Goal: Information Seeking & Learning: Learn about a topic

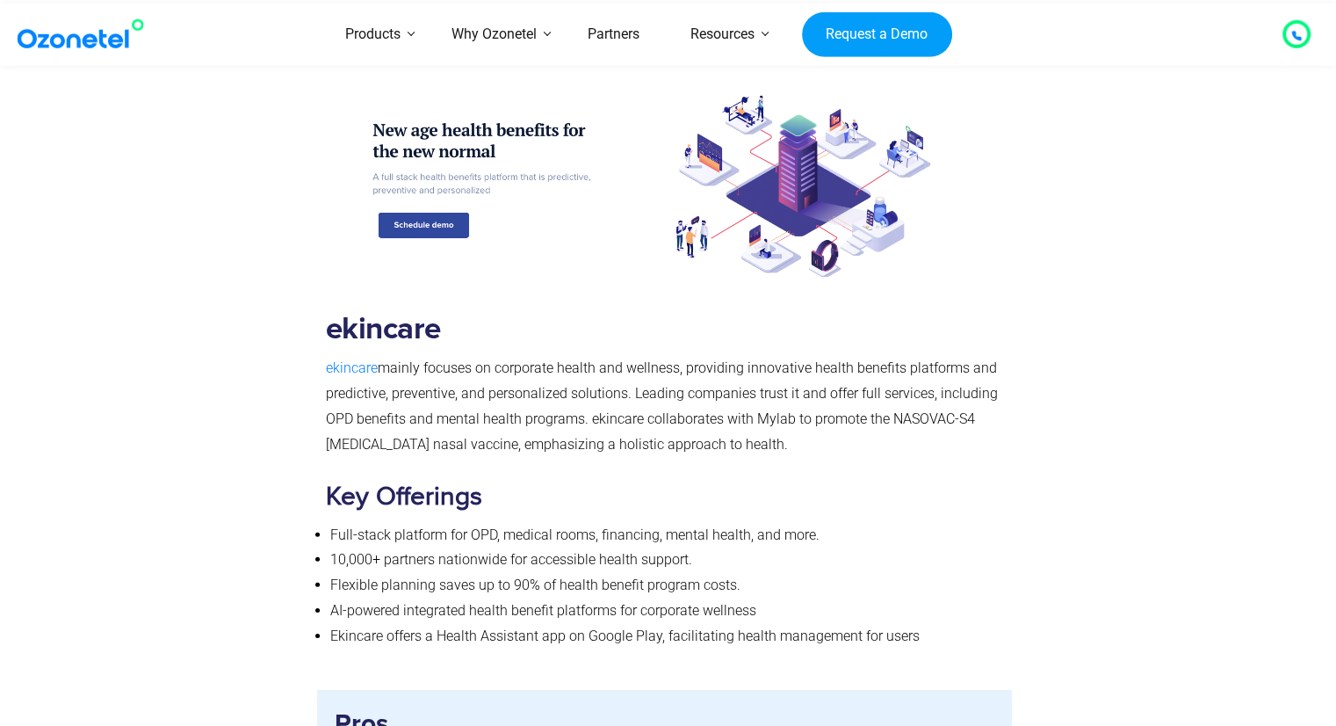
scroll to position [5270, 0]
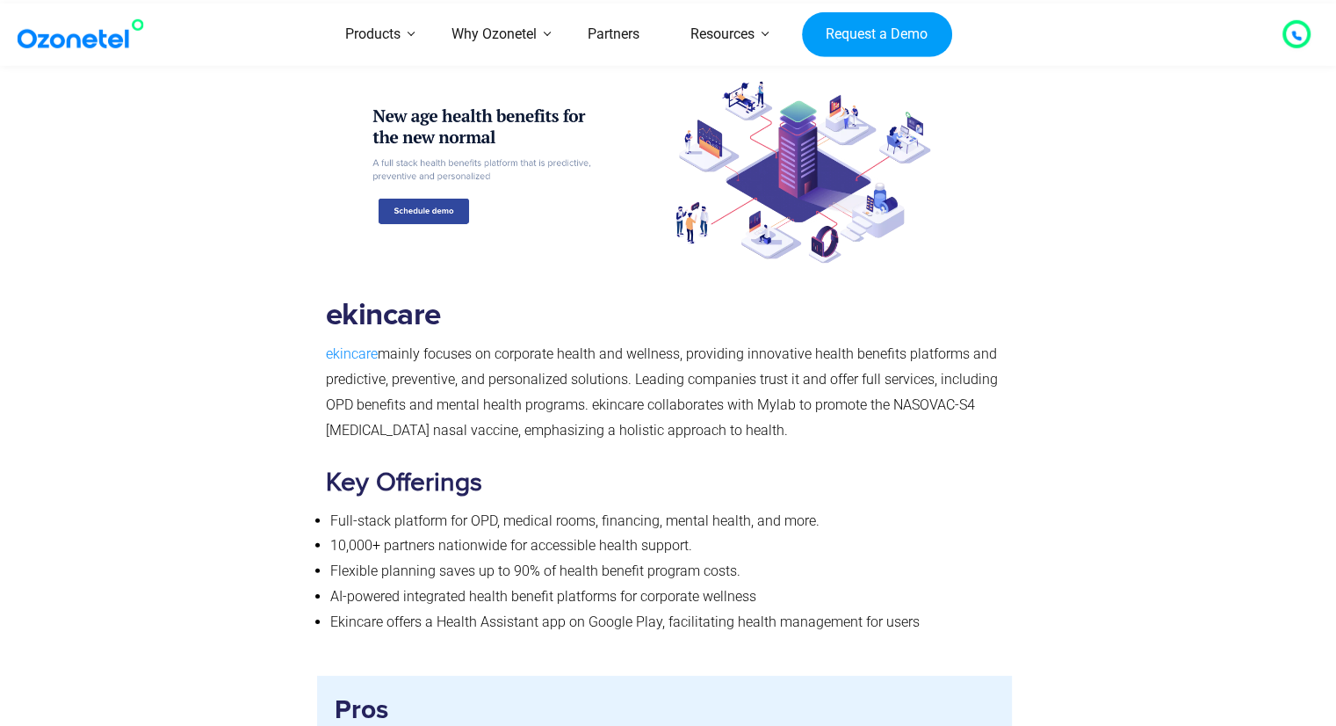
click at [353, 345] on span "ekincare" at bounding box center [352, 353] width 52 height 17
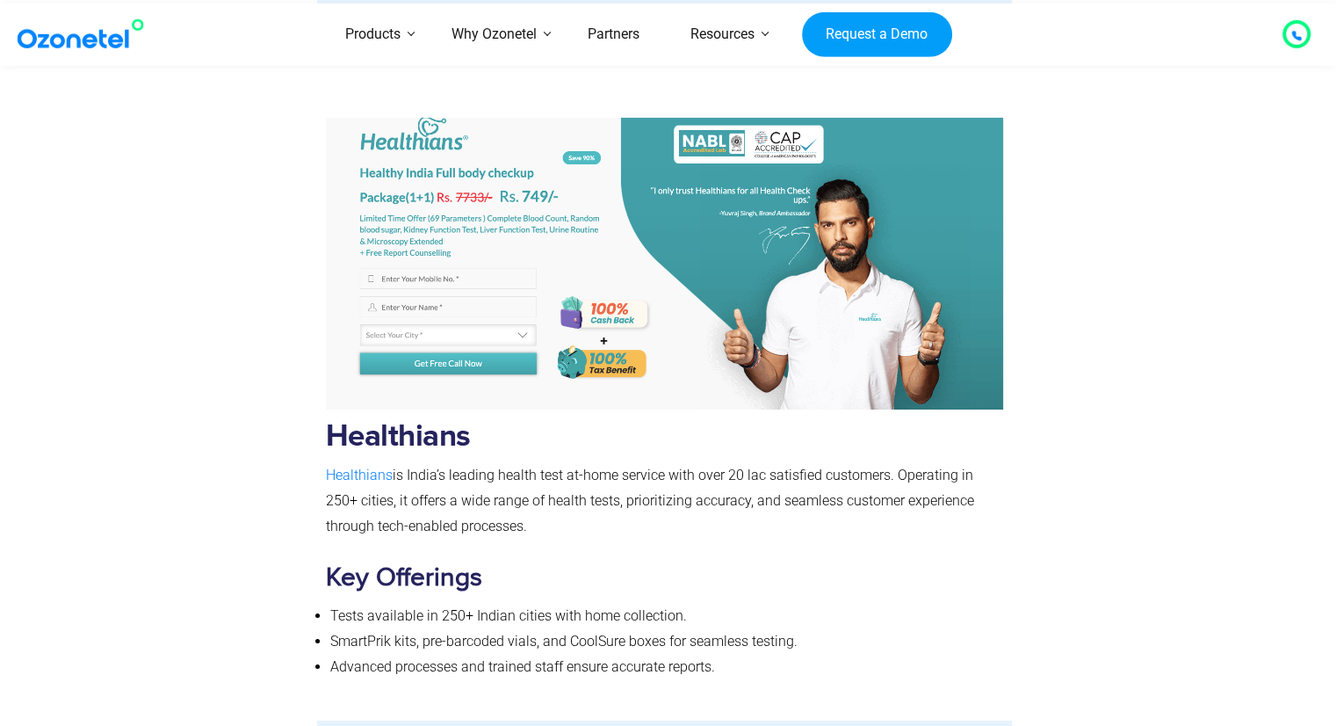
scroll to position [6412, 0]
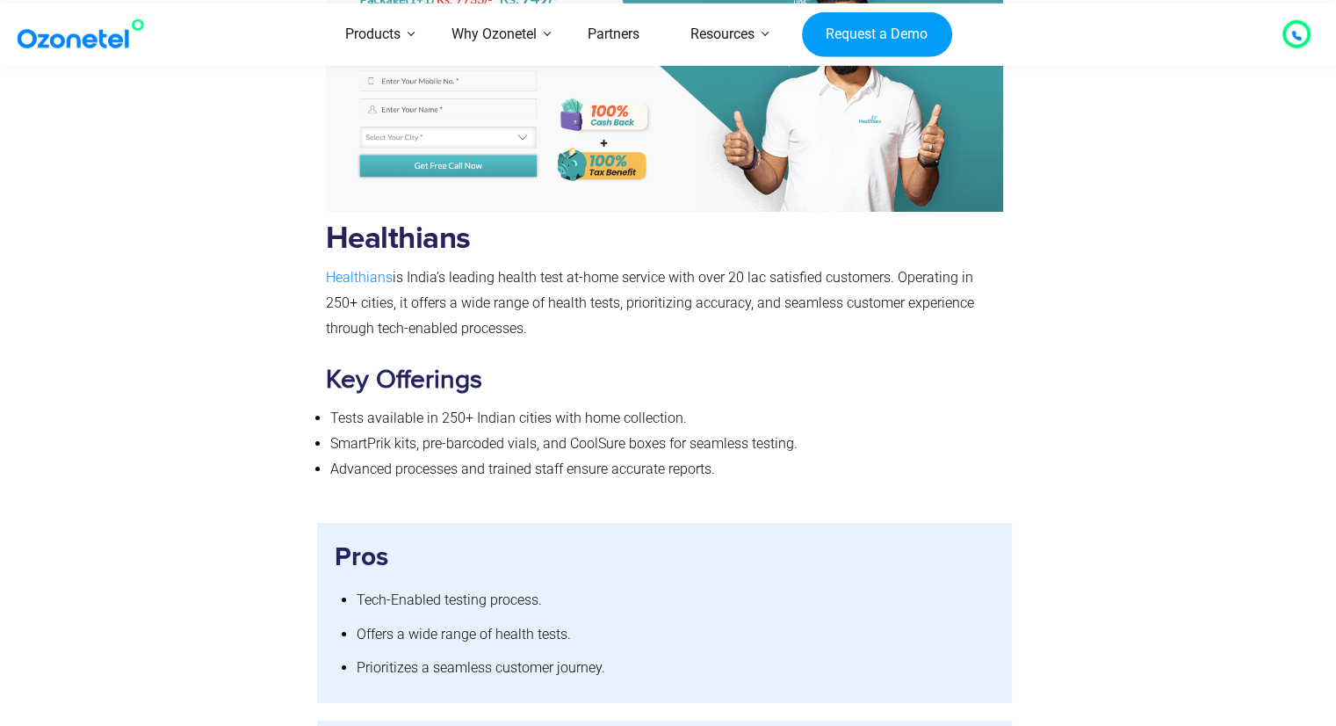
click at [365, 269] on span "Healthians" at bounding box center [359, 277] width 67 height 17
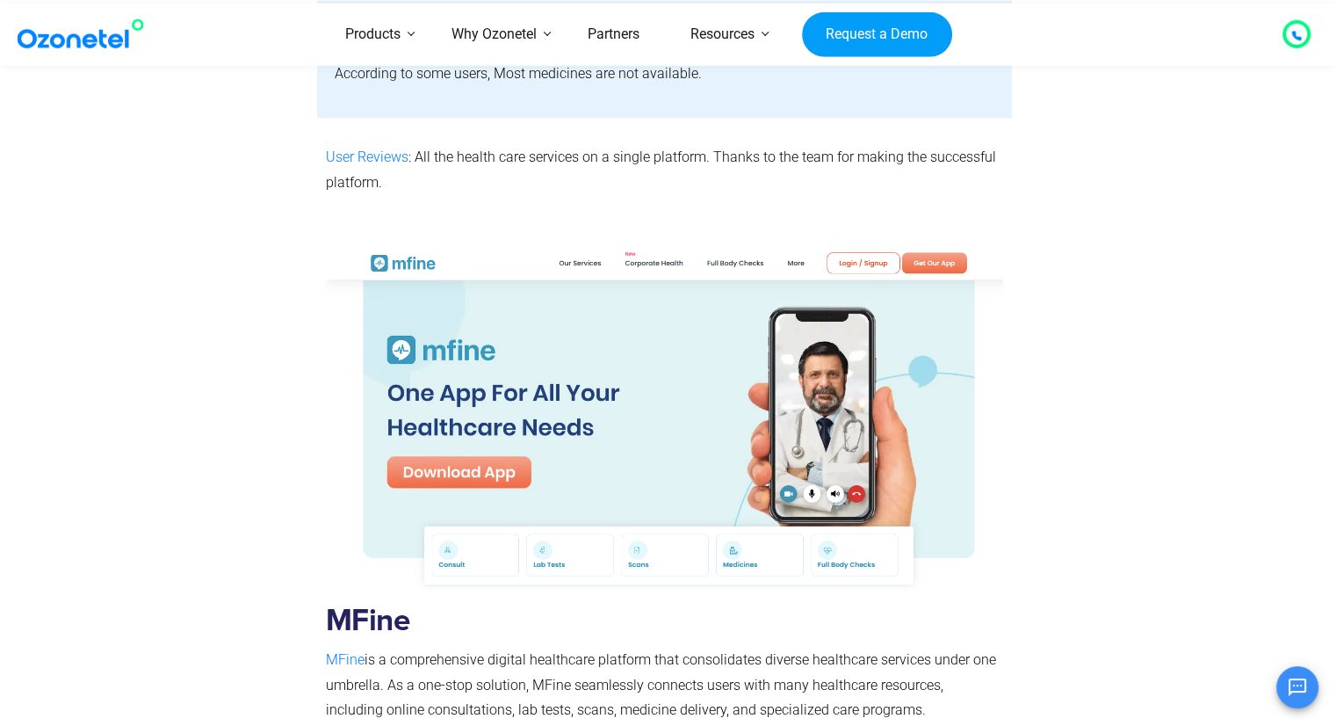
scroll to position [10716, 0]
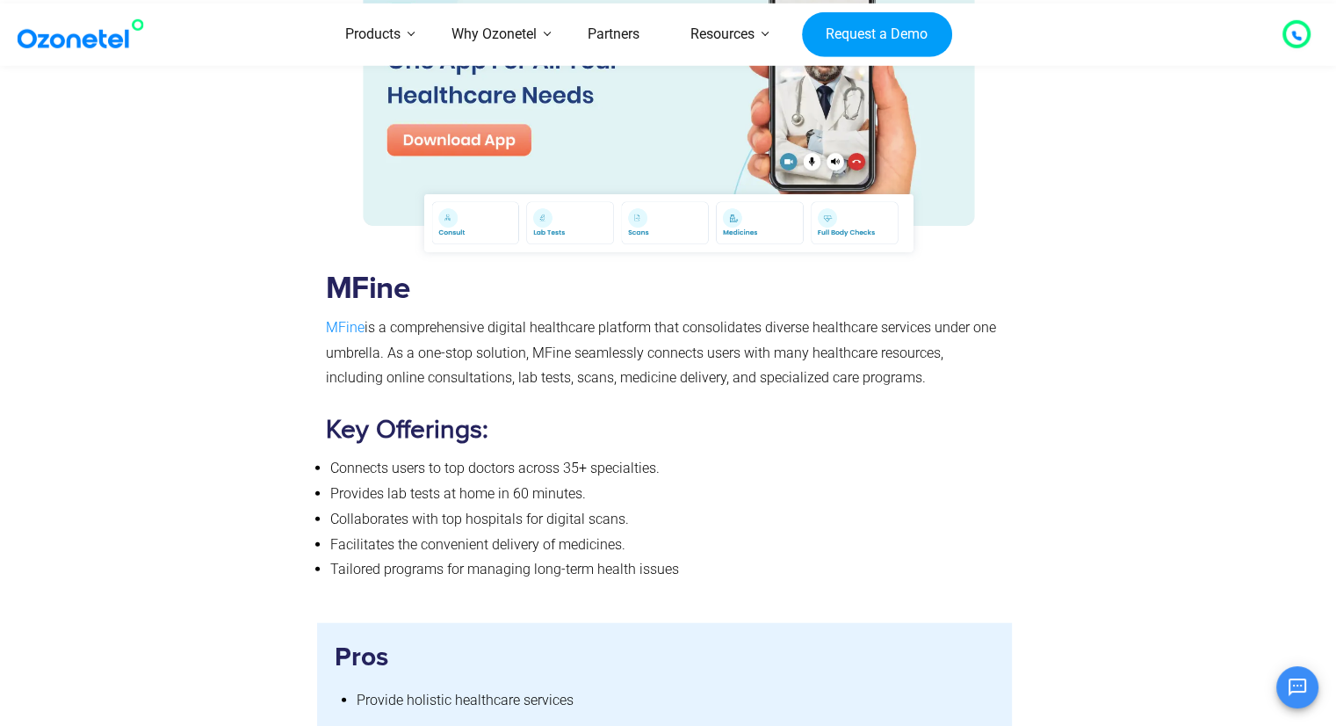
click at [341, 319] on span "MFine" at bounding box center [345, 327] width 39 height 17
